Goal: Find specific page/section: Find specific page/section

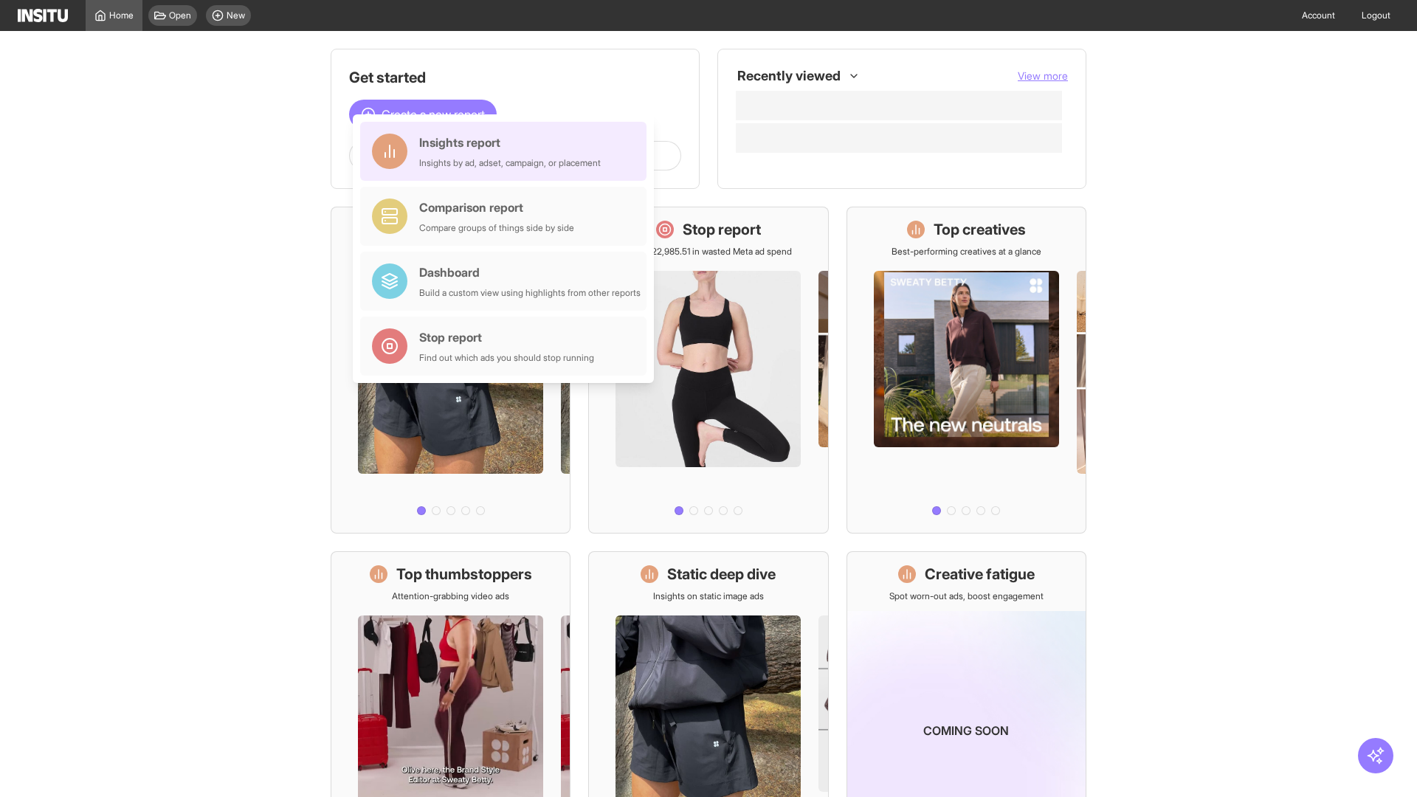
click at [507, 151] on div "Insights report Insights by ad, adset, campaign, or placement" at bounding box center [510, 151] width 182 height 35
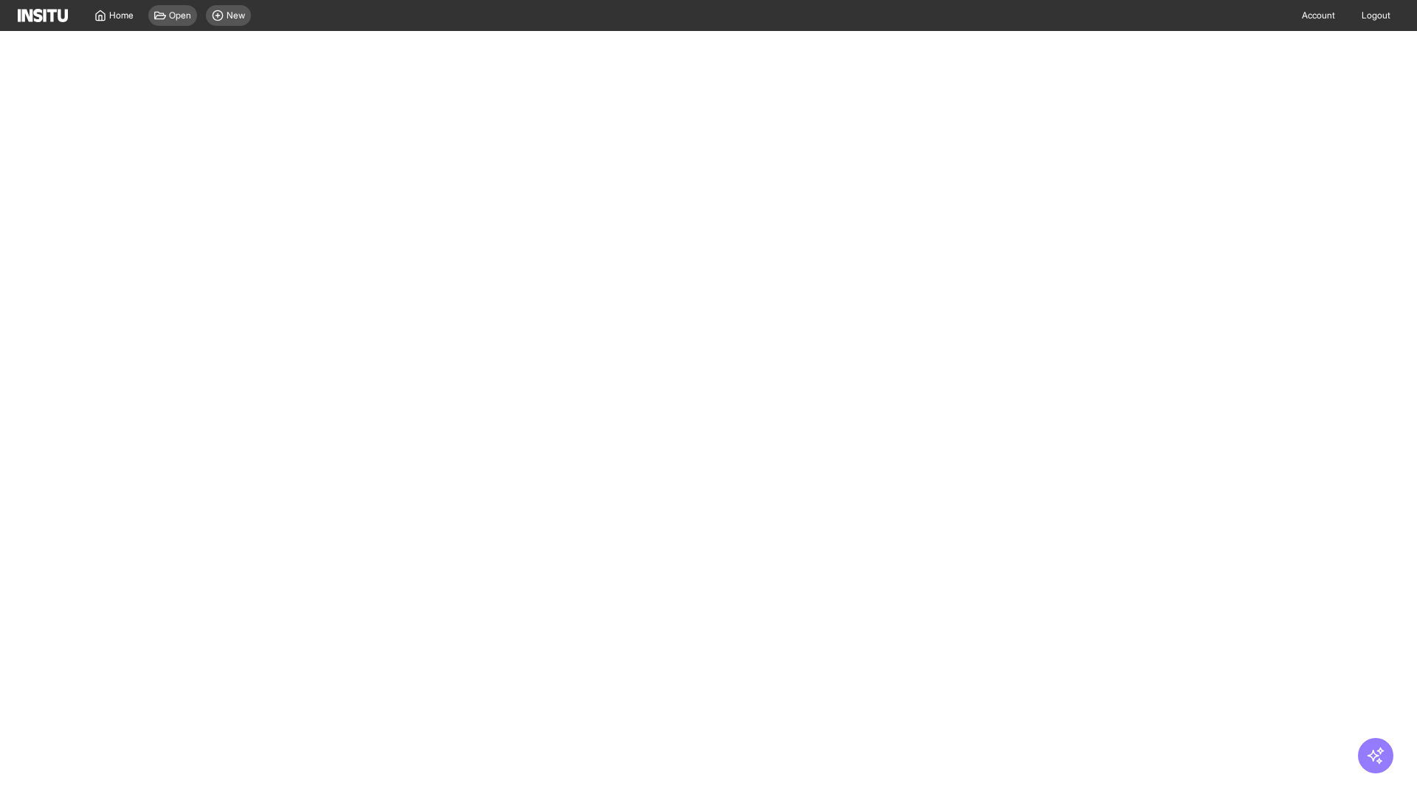
select select "**"
